Goal: Task Accomplishment & Management: Manage account settings

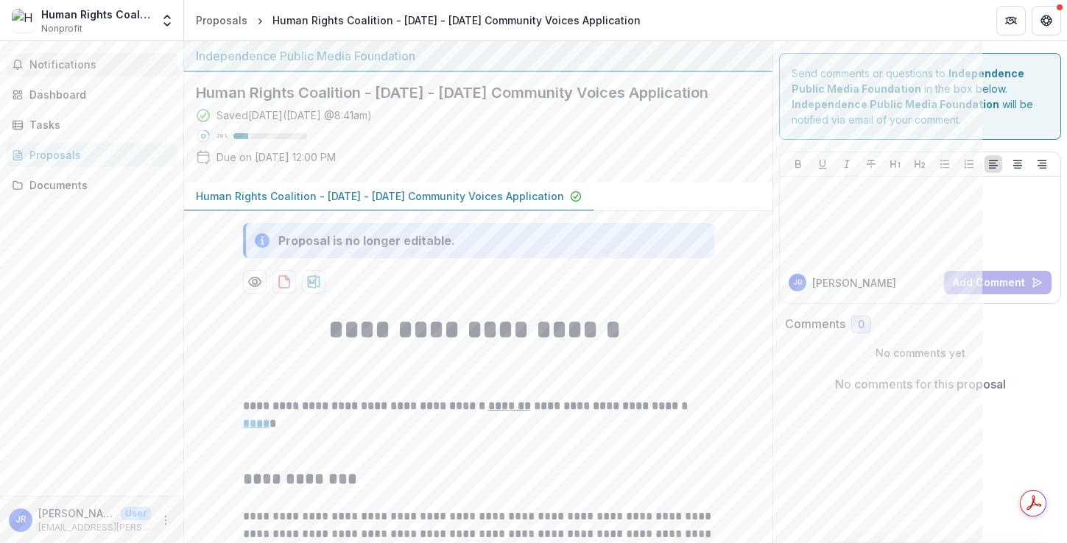
click at [96, 63] on span "Notifications" at bounding box center [100, 65] width 142 height 13
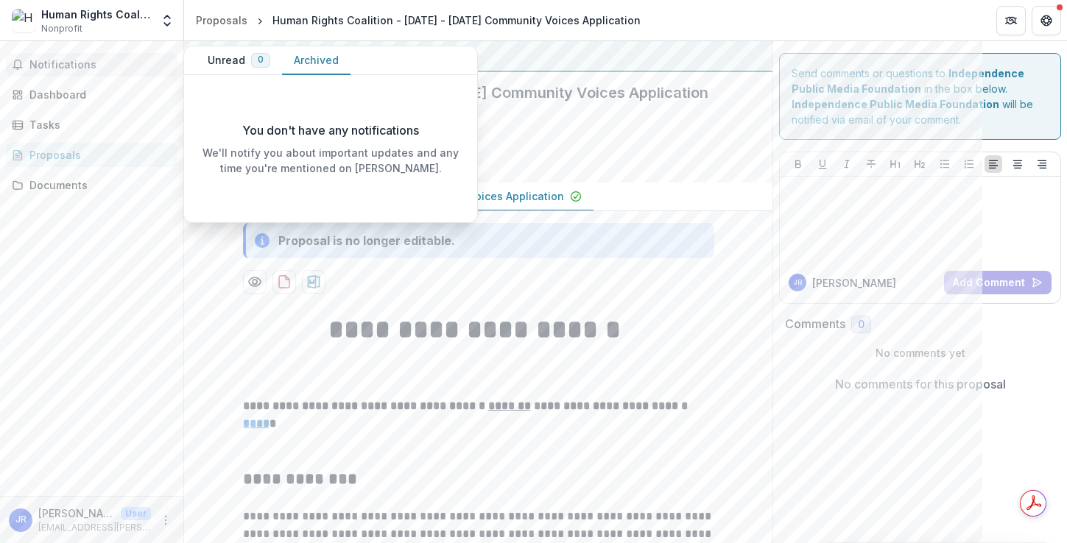
click at [306, 57] on button "Archived" at bounding box center [316, 60] width 68 height 29
click at [213, 80] on div "You don't have any notifications We'll notify you about important updates and a…" at bounding box center [330, 148] width 293 height 147
click at [221, 65] on button "Unread 0" at bounding box center [239, 60] width 86 height 29
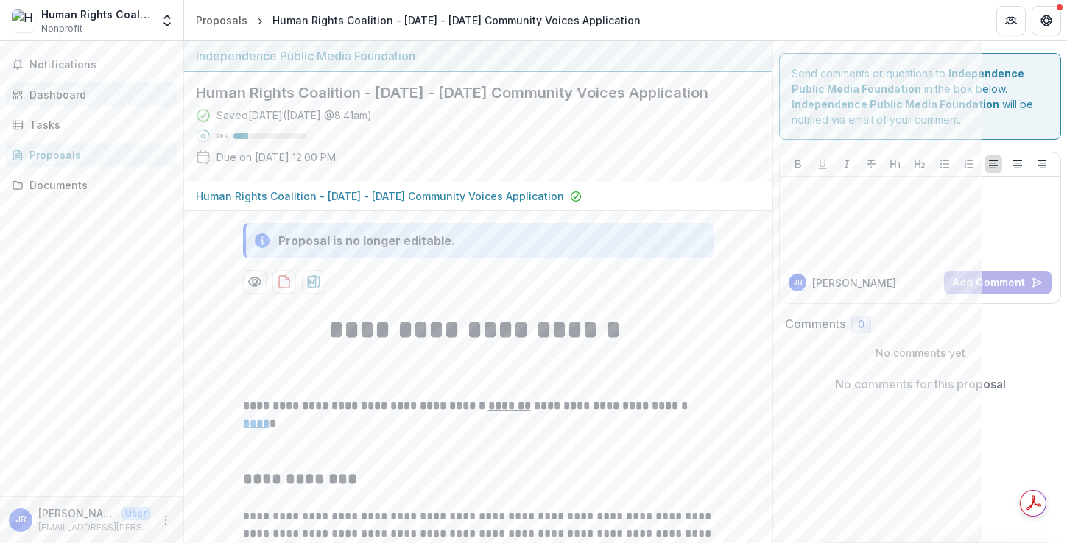
click at [83, 93] on div "Dashboard" at bounding box center [97, 94] width 136 height 15
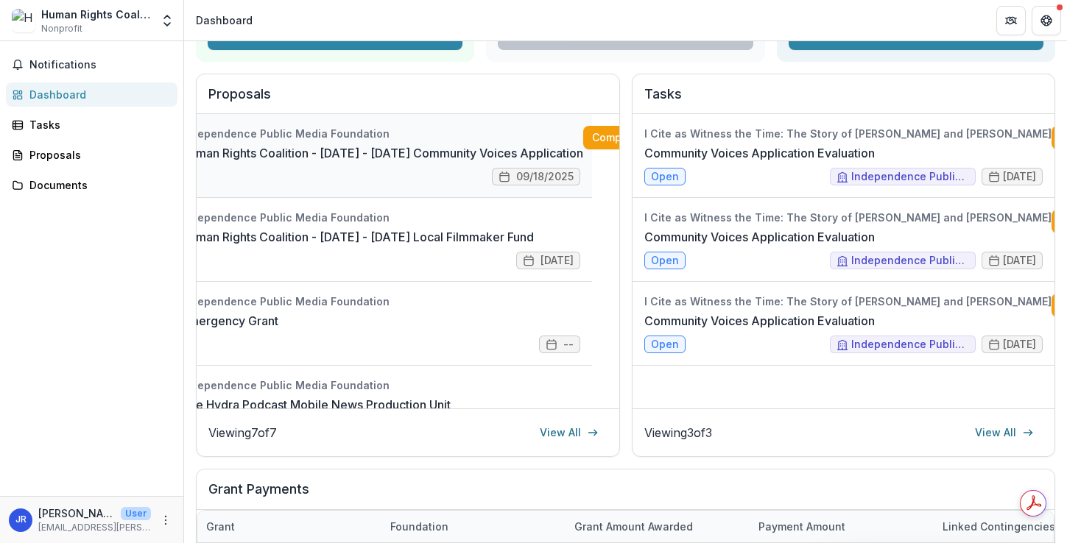
scroll to position [0, 68]
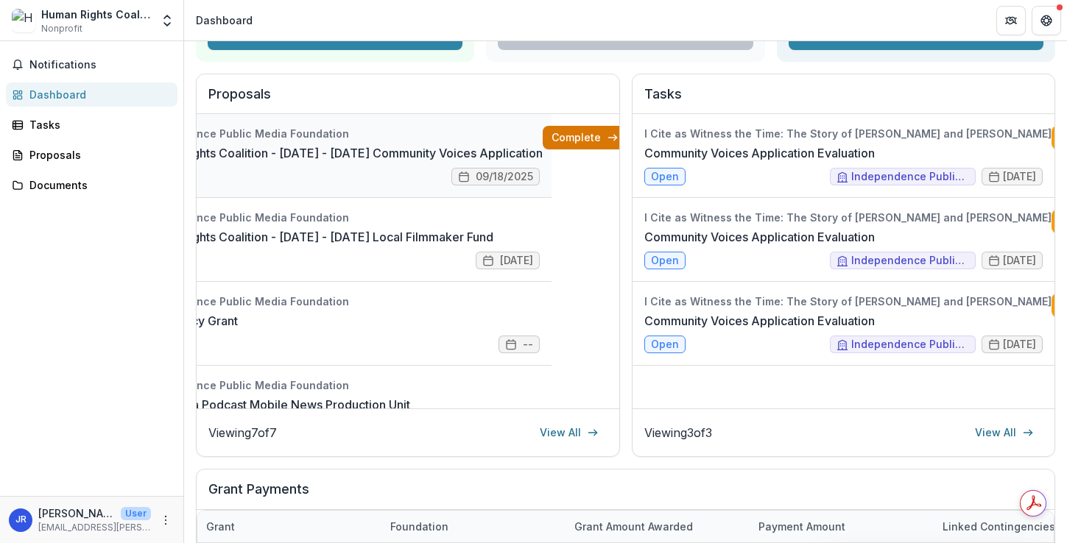
click at [585, 149] on link "Complete" at bounding box center [584, 138] width 85 height 24
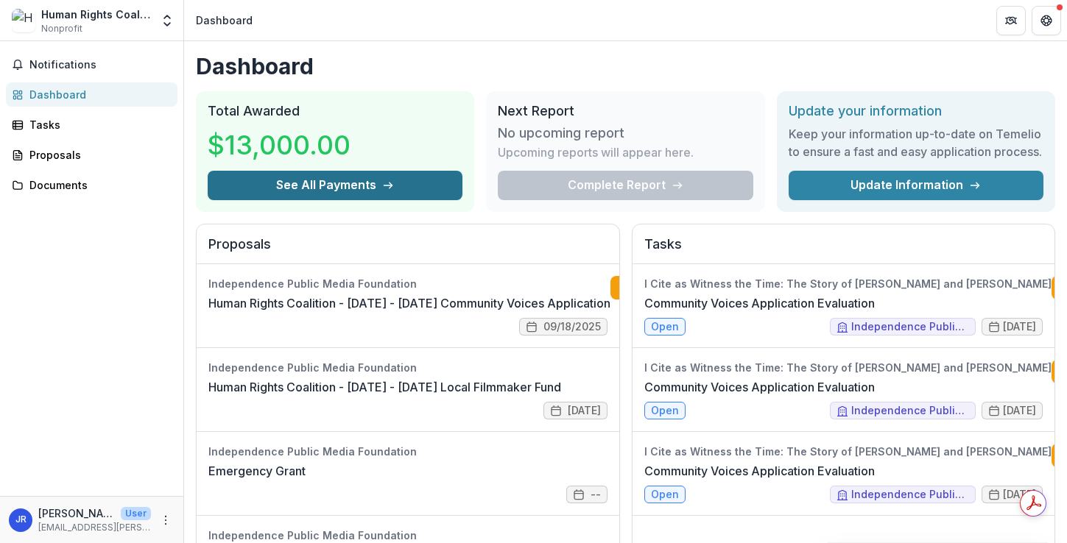
click at [353, 195] on button "See All Payments" at bounding box center [335, 185] width 255 height 29
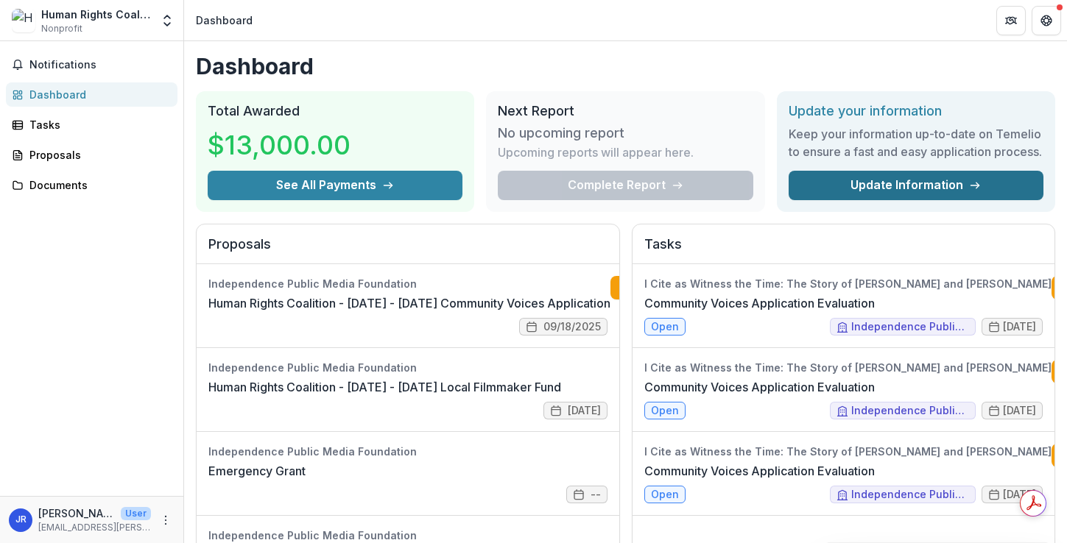
click at [874, 196] on link "Update Information" at bounding box center [915, 185] width 255 height 29
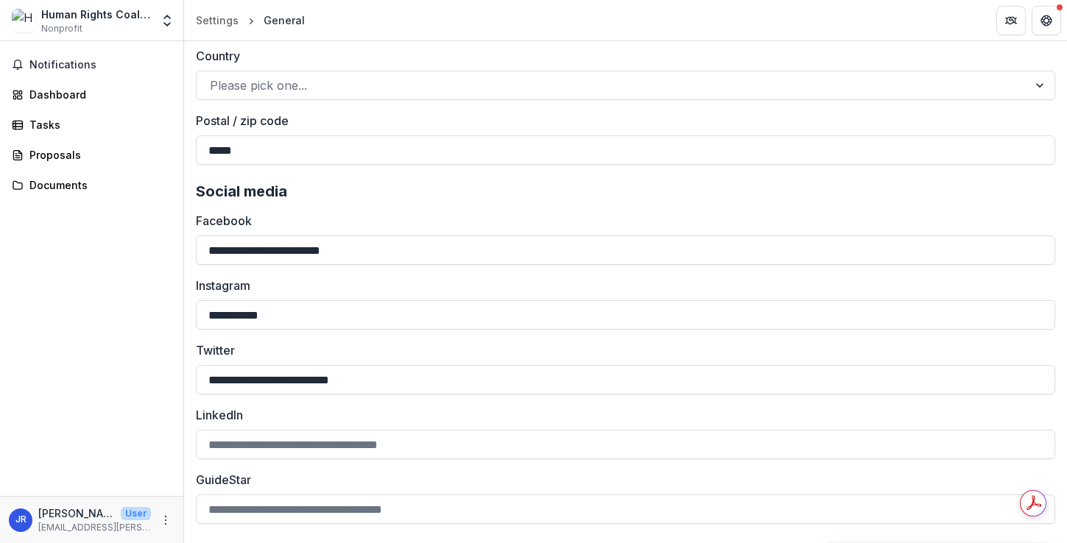
scroll to position [1970, 0]
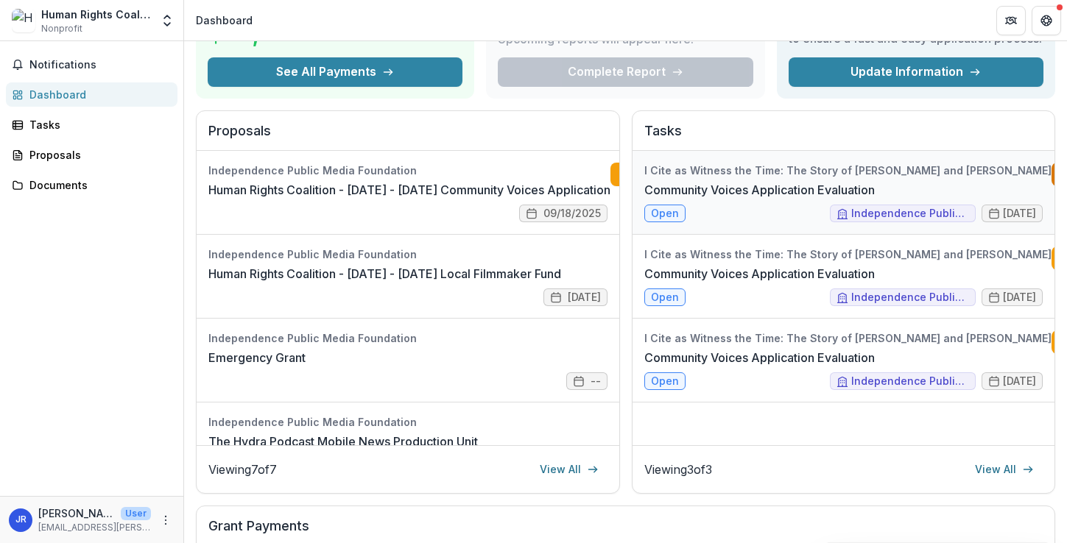
scroll to position [132, 0]
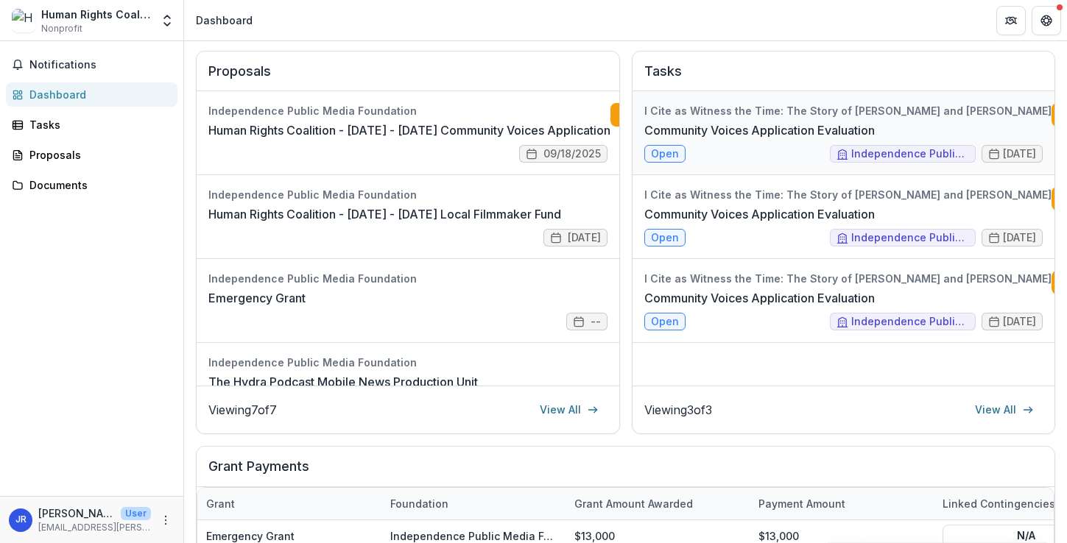
scroll to position [177, 0]
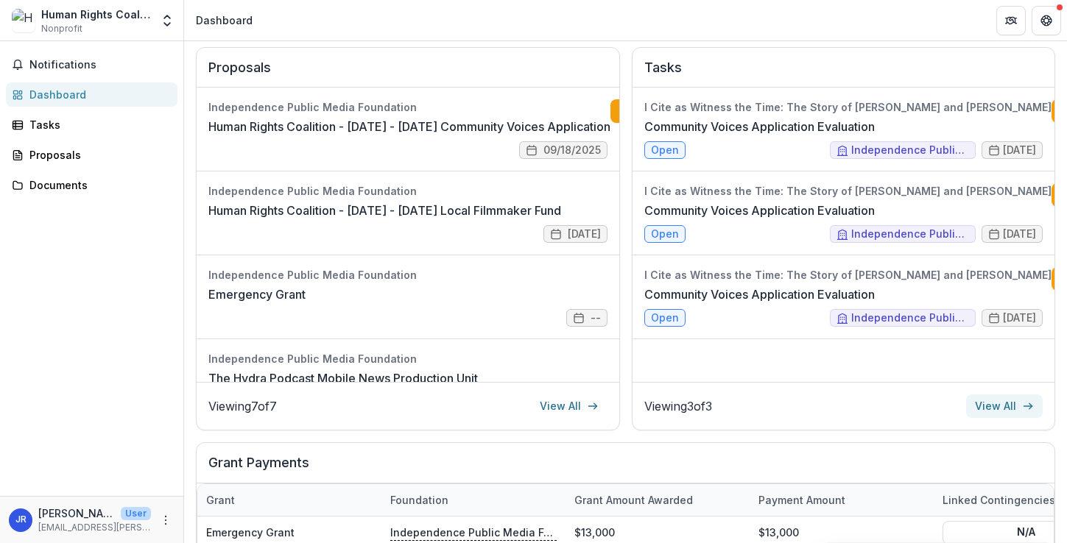
click at [979, 418] on link "View All" at bounding box center [1004, 407] width 77 height 24
